Goal: Use online tool/utility

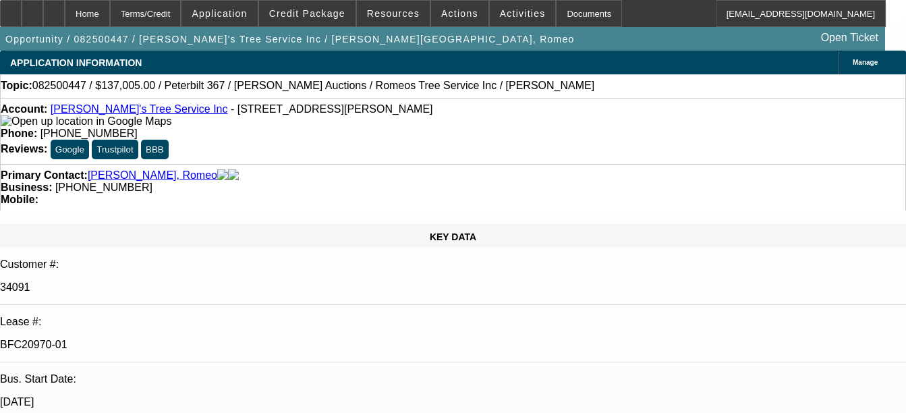
select select "0"
select select "3"
select select "0"
select select "6"
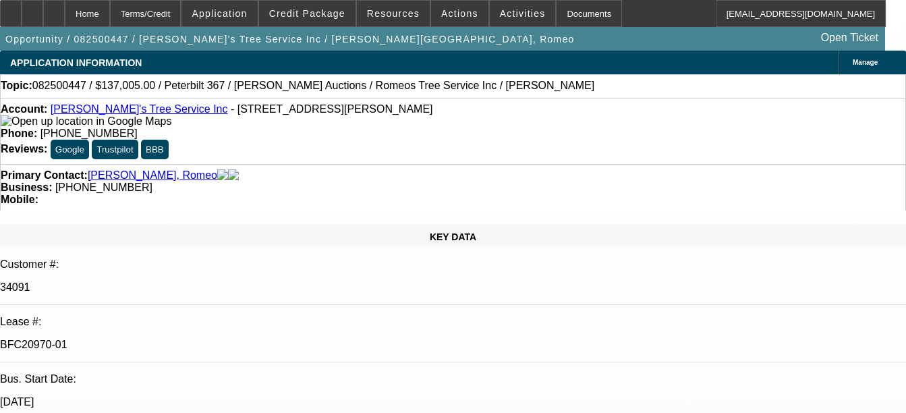
select select "0"
select select "3"
select select "0"
select select "6"
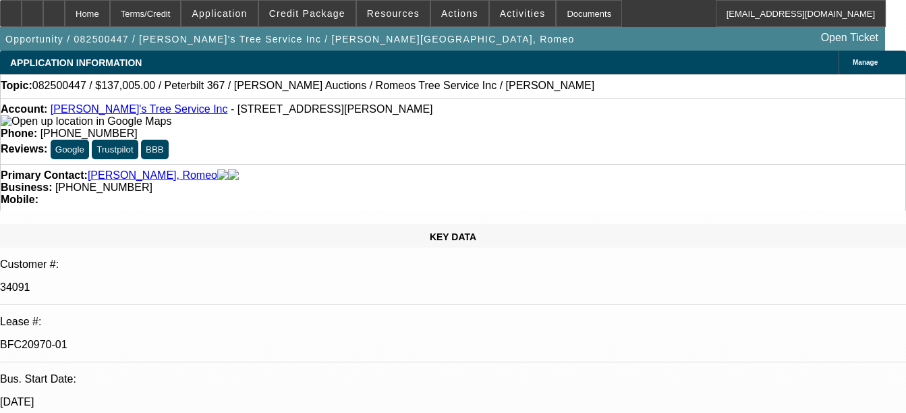
select select "0"
select select "6"
select select "0"
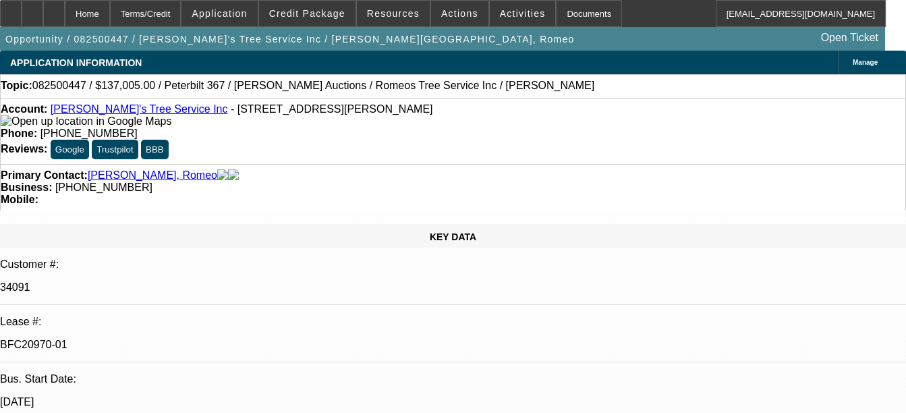
select select "0"
select select "3"
select select "0"
select select "6"
